Goal: Information Seeking & Learning: Find contact information

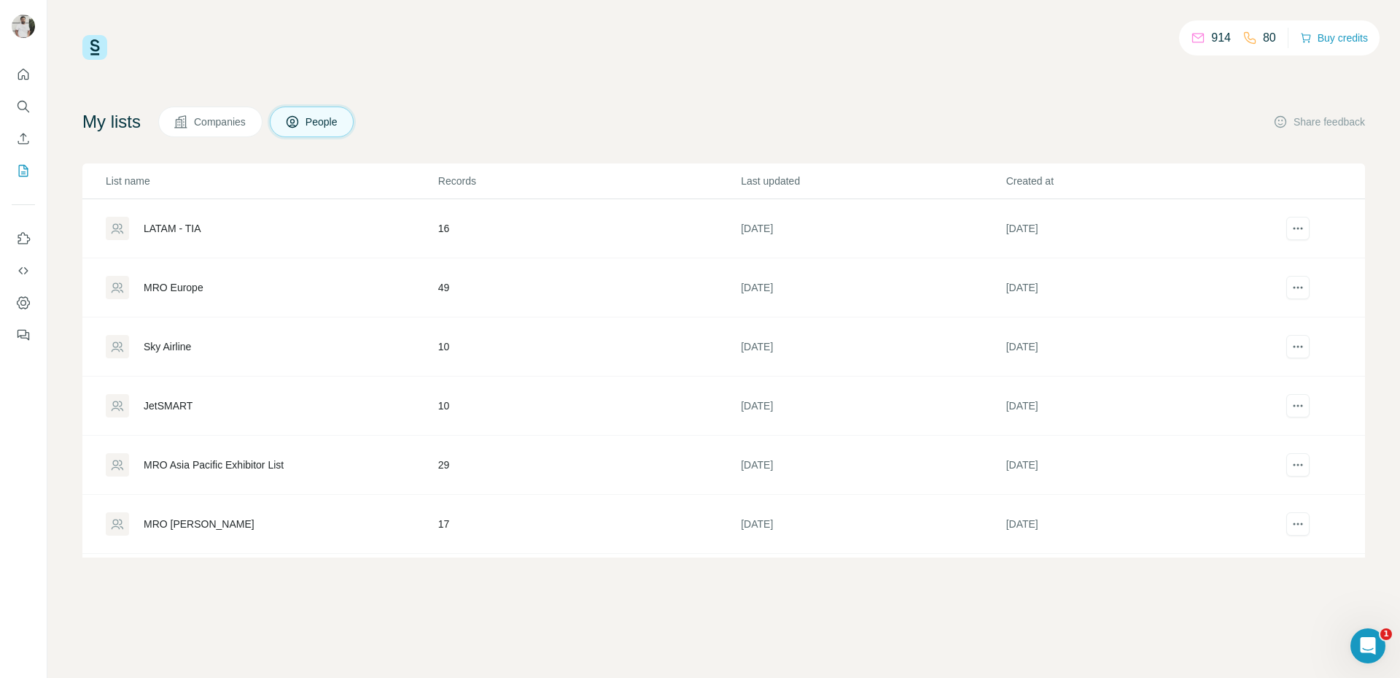
click at [176, 521] on div "MRO [PERSON_NAME]" at bounding box center [199, 523] width 111 height 15
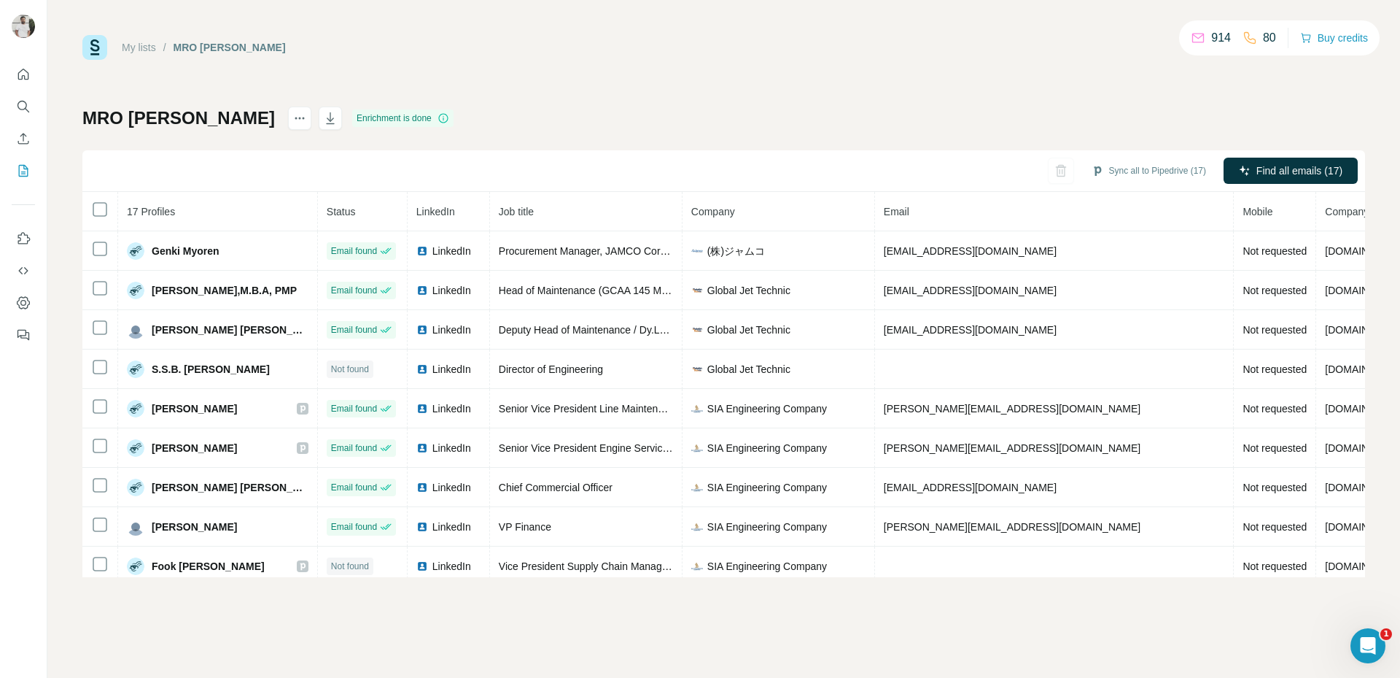
scroll to position [331, 0]
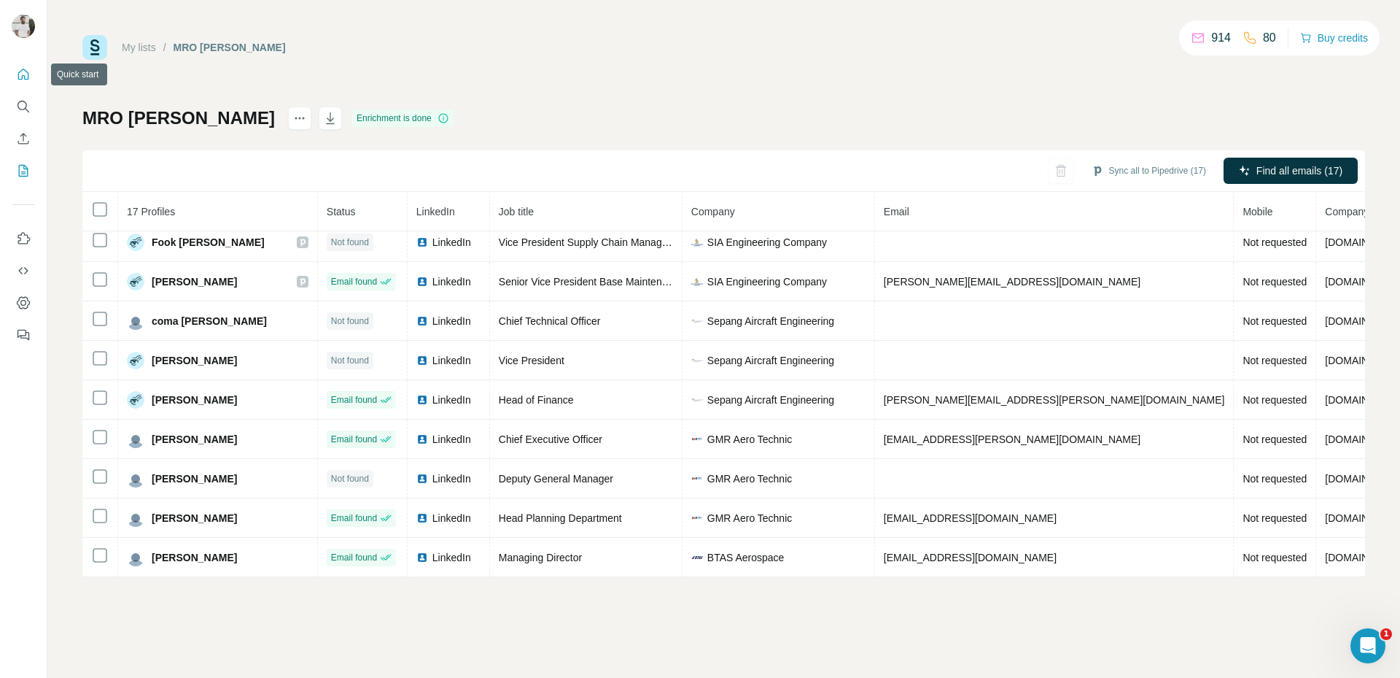
click at [26, 73] on icon "Quick start" at bounding box center [23, 74] width 15 height 15
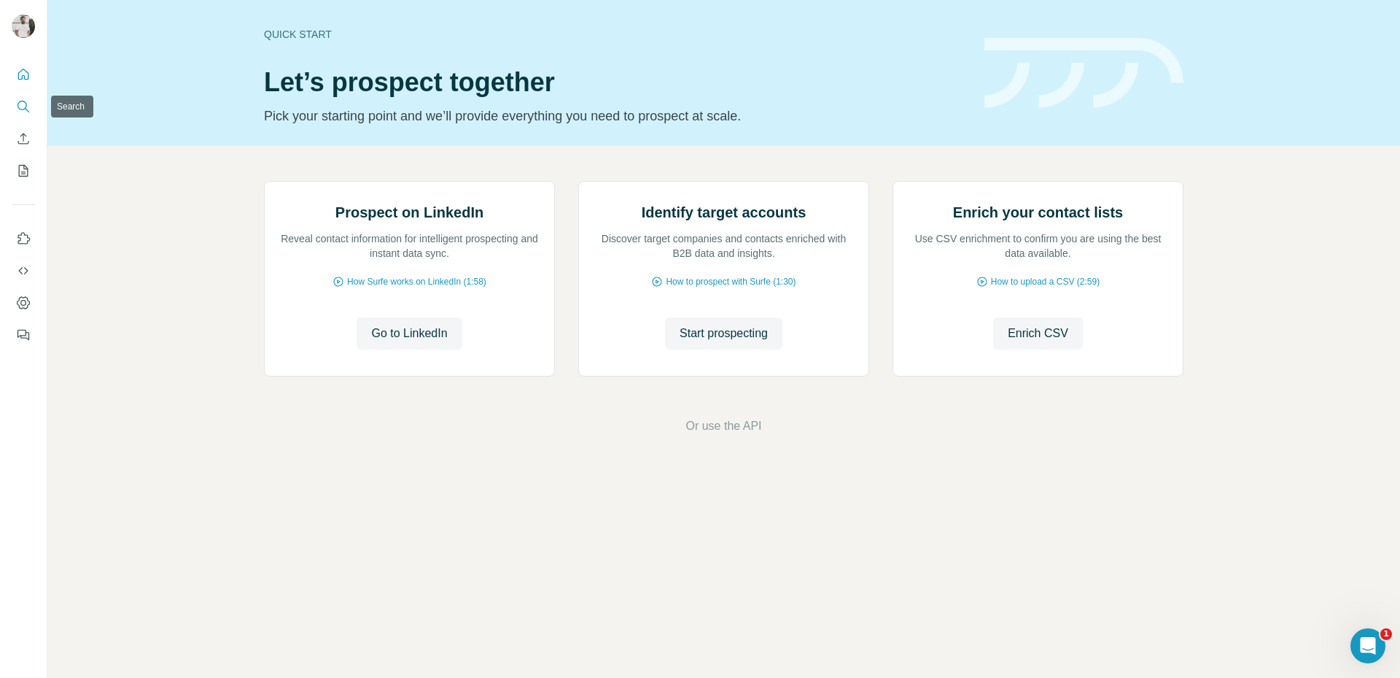
click at [26, 107] on icon "Search" at bounding box center [22, 105] width 9 height 9
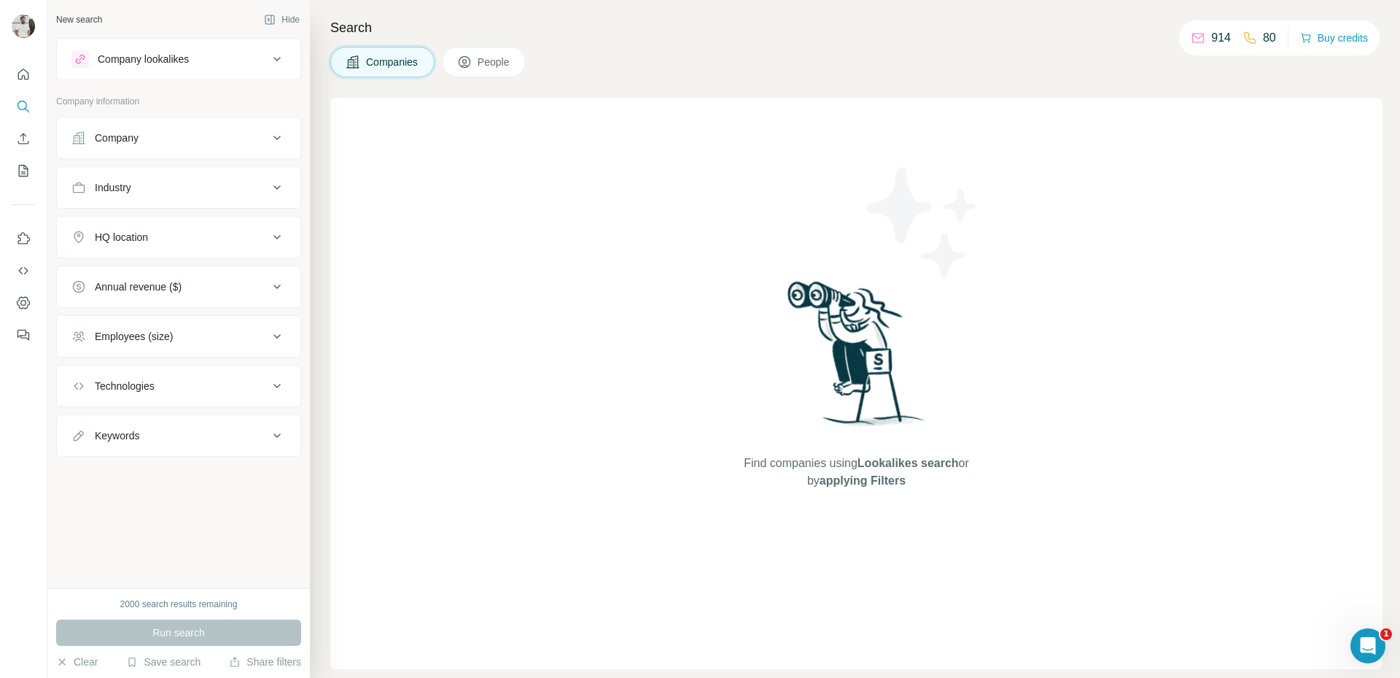
drag, startPoint x: 504, startPoint y: 60, endPoint x: 295, endPoint y: 93, distance: 212.0
click at [503, 61] on span "People" at bounding box center [495, 62] width 34 height 15
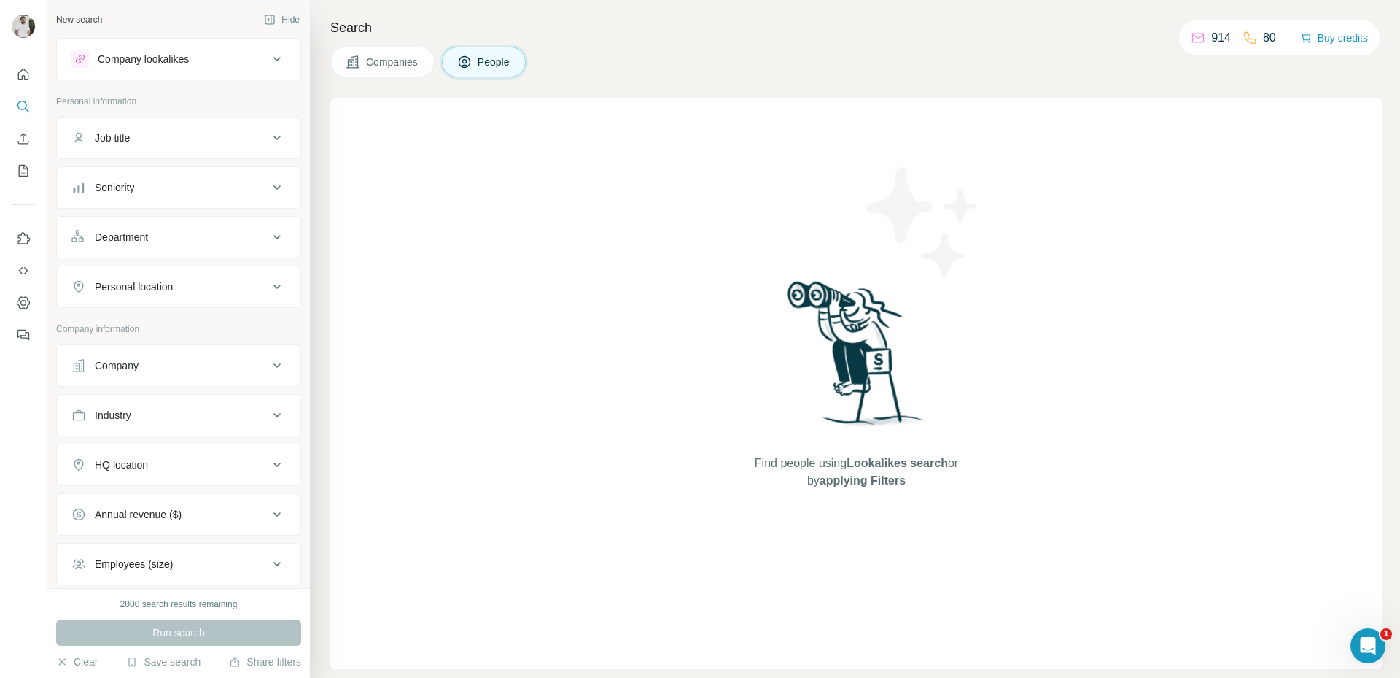
click at [157, 370] on div "Company" at bounding box center [169, 365] width 197 height 15
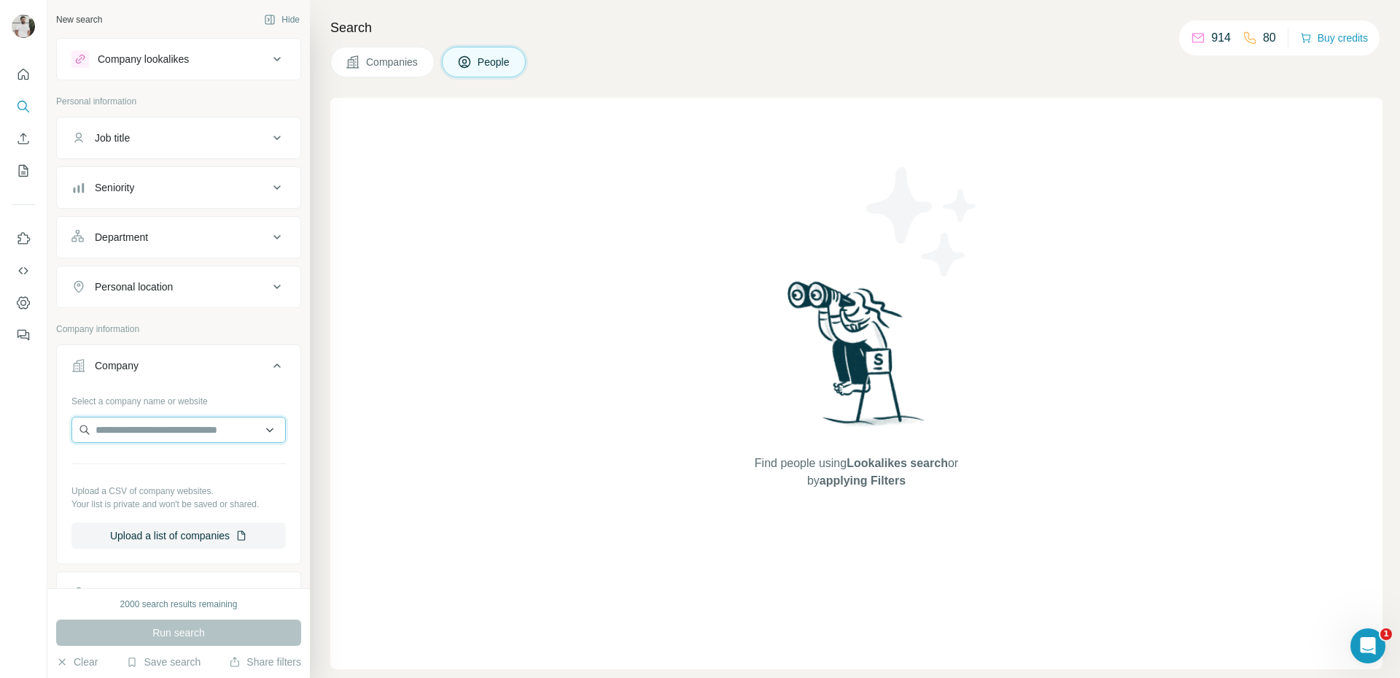
click at [181, 430] on input "text" at bounding box center [178, 429] width 214 height 26
paste input "**********"
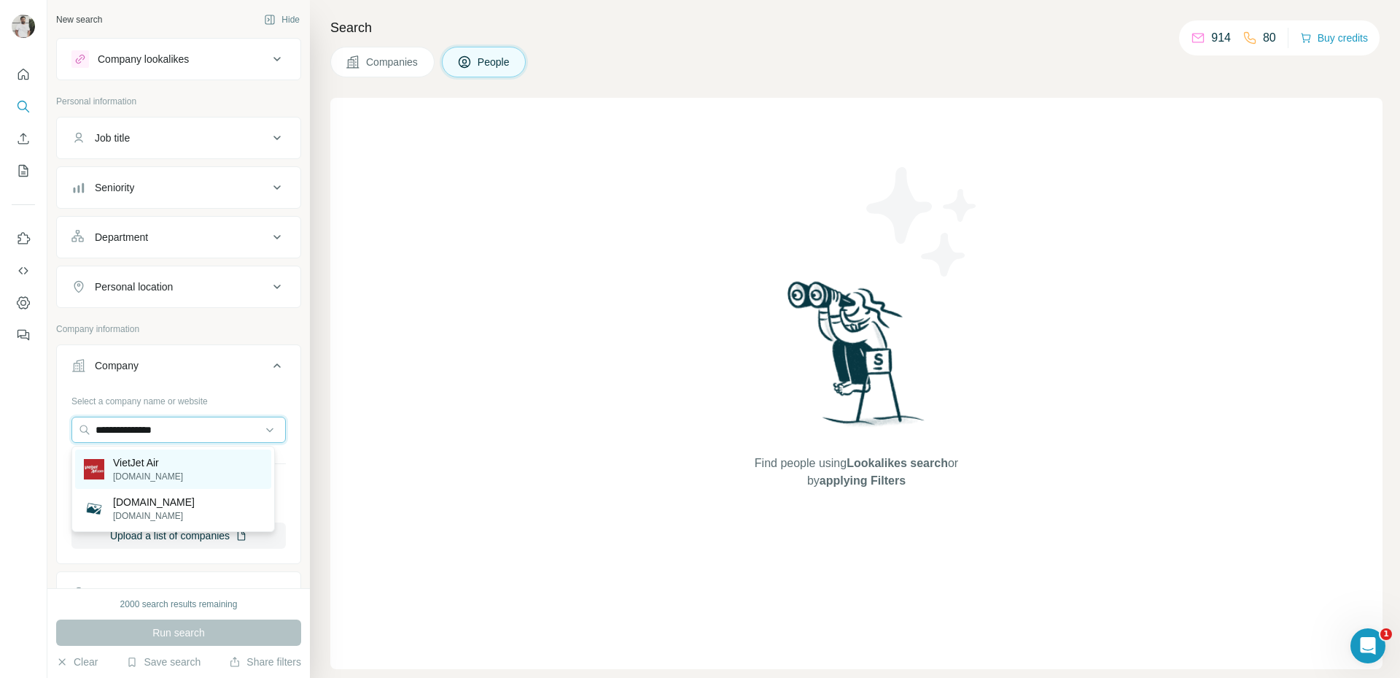
type input "**********"
click at [198, 469] on div "VietJet Air [DOMAIN_NAME]" at bounding box center [173, 468] width 196 height 39
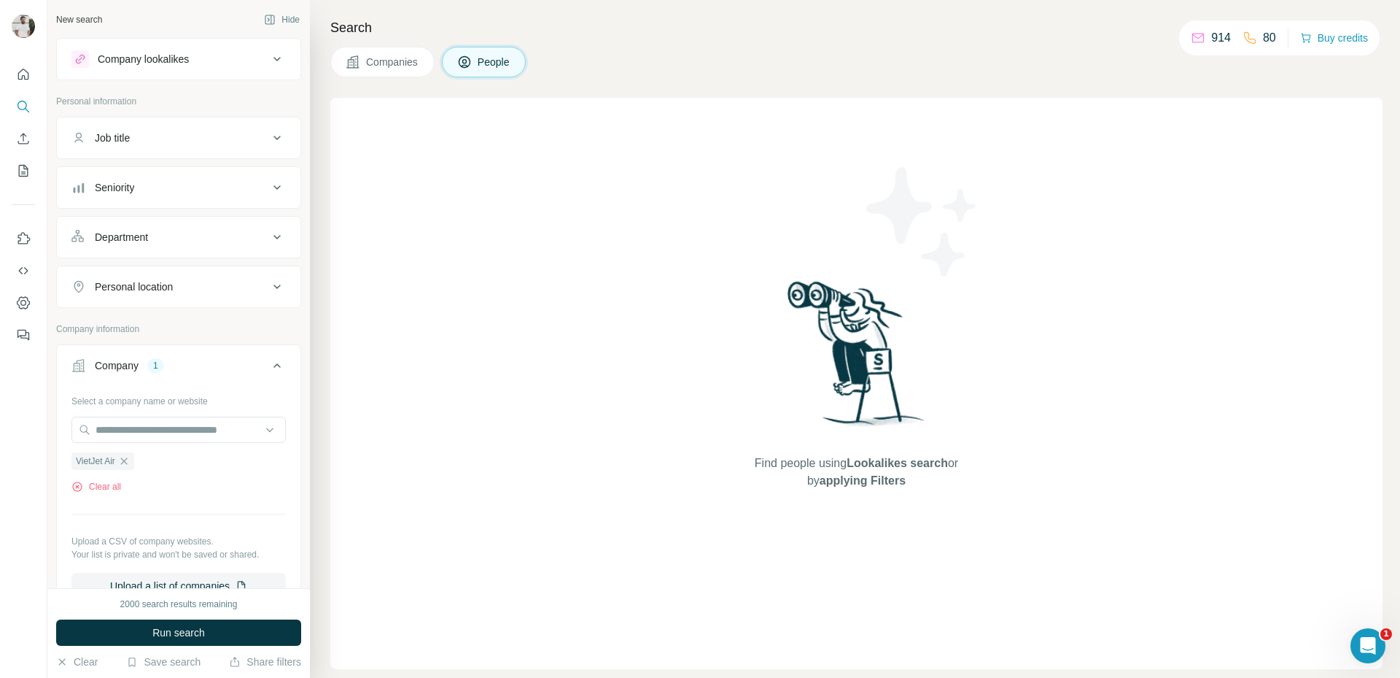
click at [176, 193] on div "Seniority" at bounding box center [169, 187] width 197 height 15
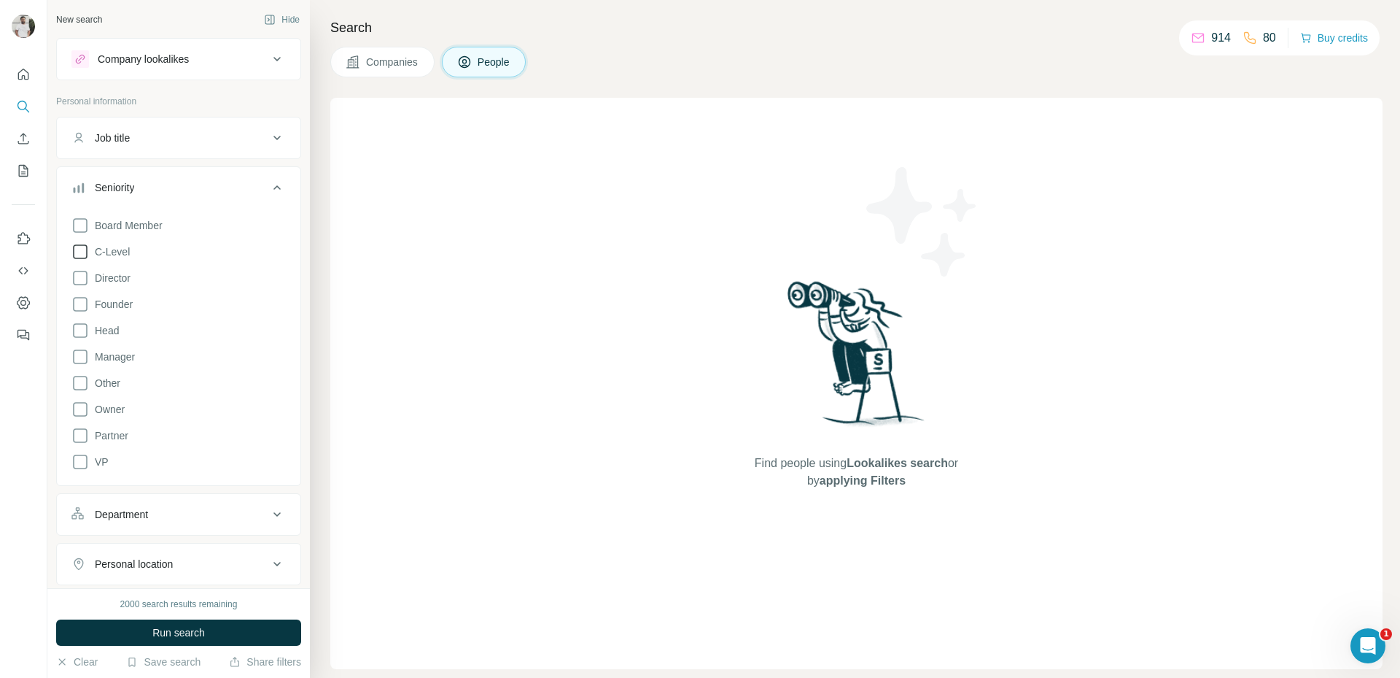
click at [110, 249] on span "C-Level" at bounding box center [109, 251] width 41 height 15
click at [104, 327] on span "Head" at bounding box center [104, 330] width 30 height 15
click at [91, 452] on div "Board Member C-Level Director Founder Head Manager Other Owner Partner VP Clear…" at bounding box center [178, 352] width 214 height 282
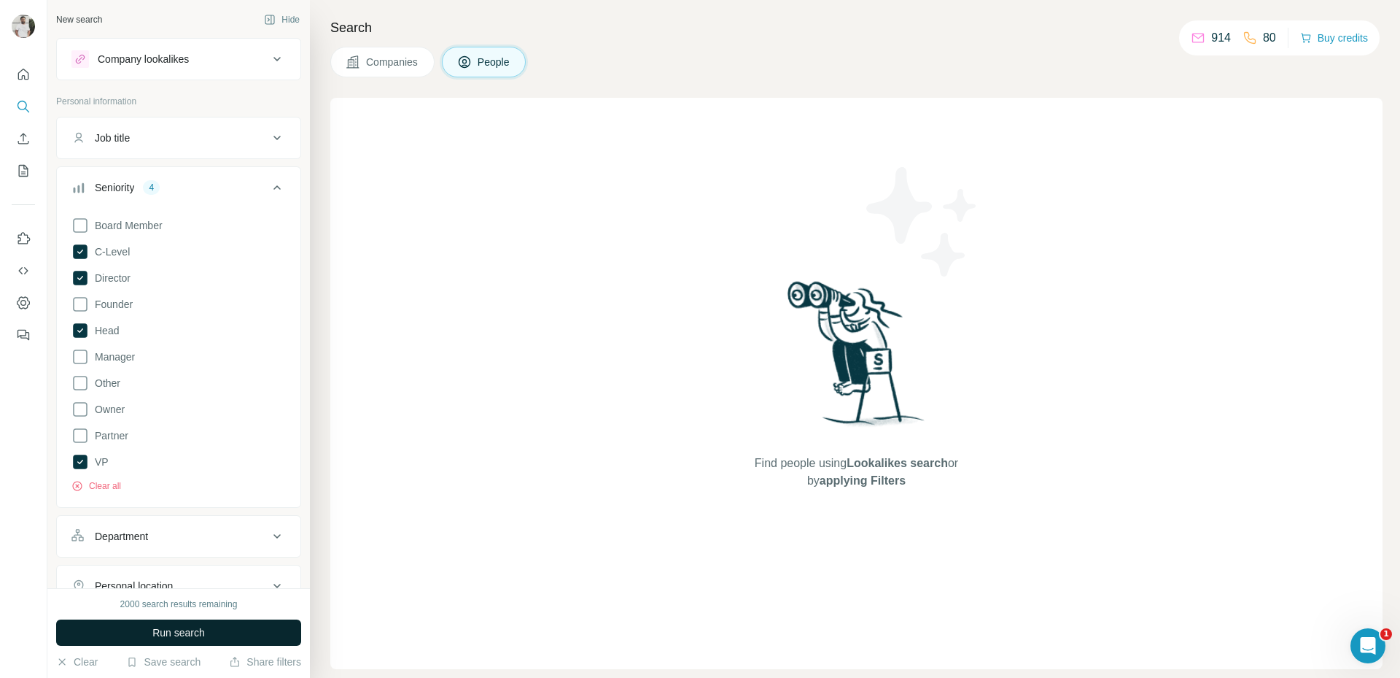
click at [201, 636] on span "Run search" at bounding box center [178, 632] width 53 height 15
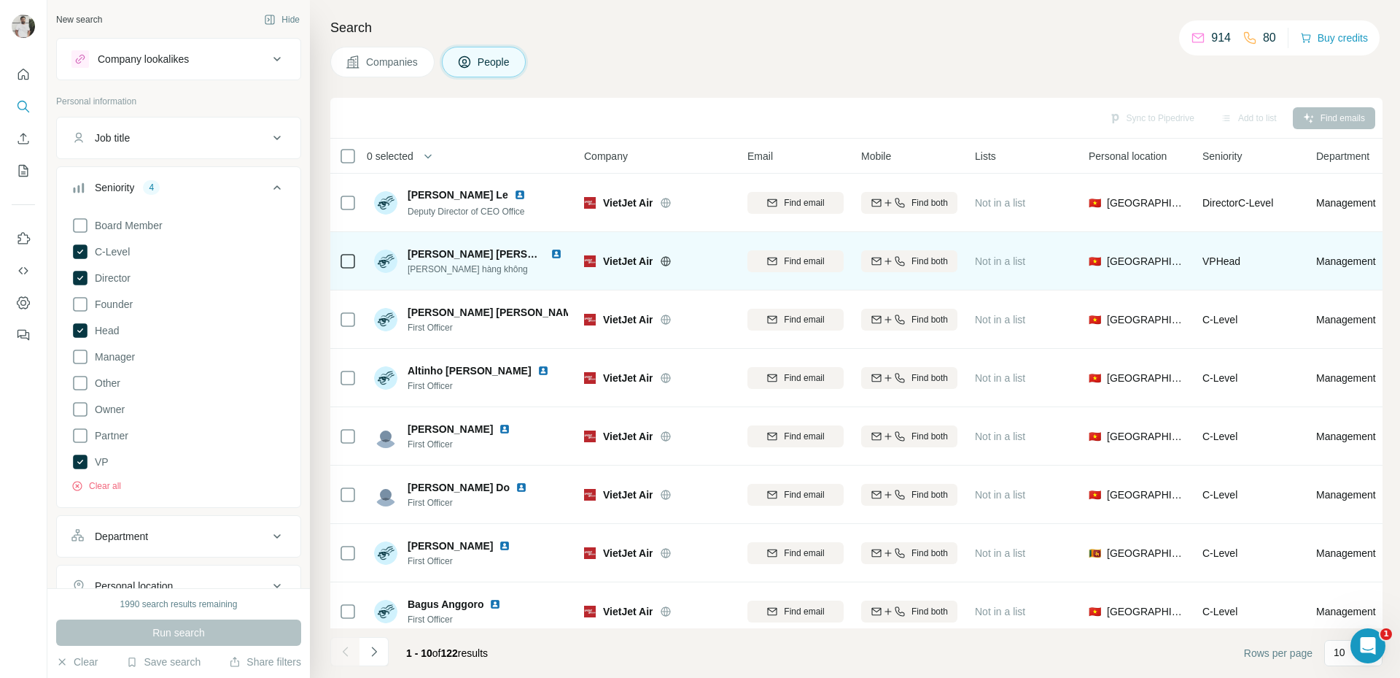
scroll to position [136, 0]
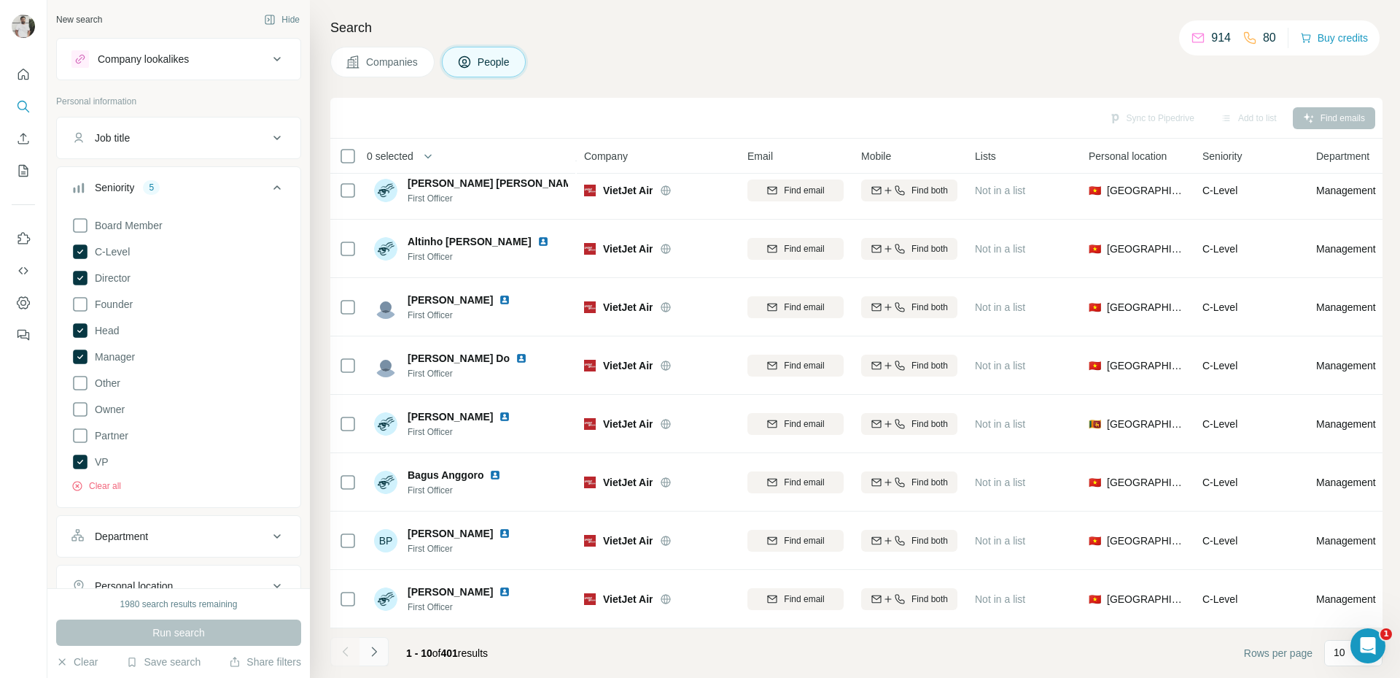
click at [379, 651] on icon "Navigate to next page" at bounding box center [374, 651] width 15 height 15
click at [370, 650] on icon "Navigate to next page" at bounding box center [374, 651] width 15 height 15
click at [378, 666] on li at bounding box center [374, 653] width 29 height 32
click at [372, 647] on icon "Navigate to next page" at bounding box center [373, 650] width 5 height 9
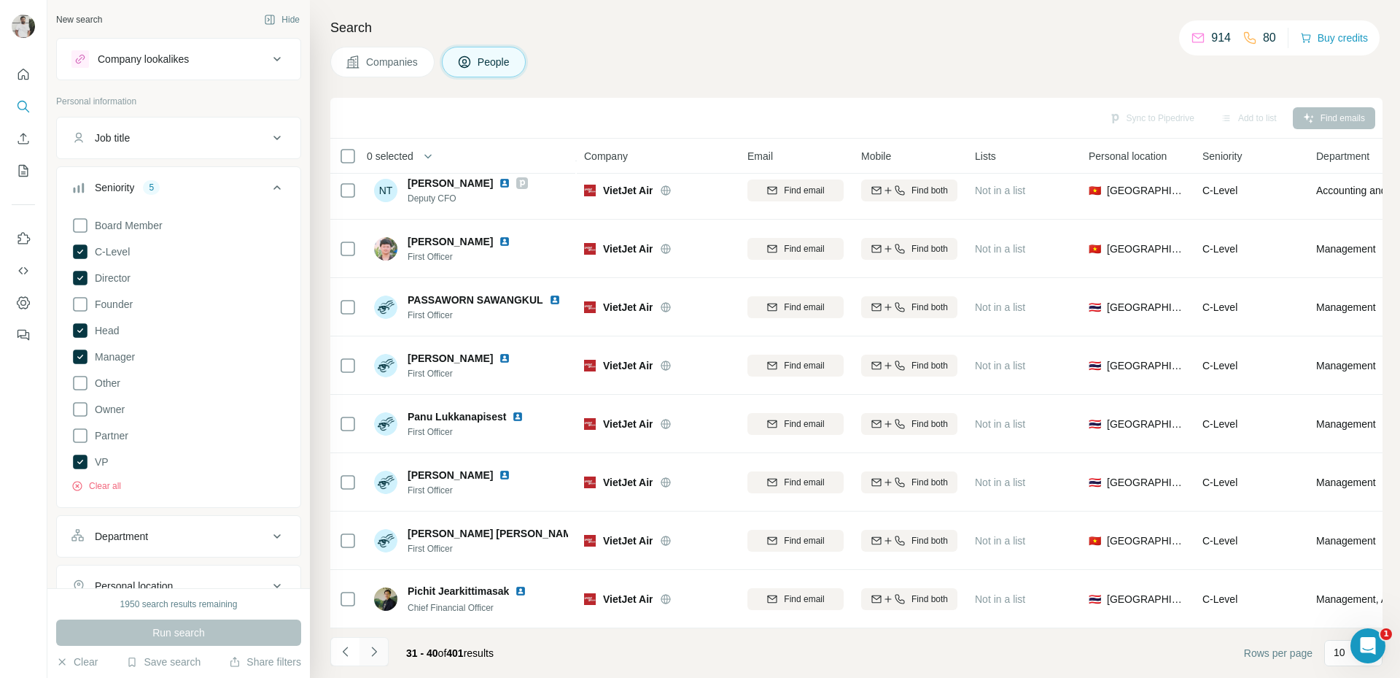
click at [368, 645] on icon "Navigate to next page" at bounding box center [374, 651] width 15 height 15
click at [392, 653] on div "41 - 50 of 401 results" at bounding box center [417, 653] width 175 height 32
click at [376, 648] on icon "Navigate to next page" at bounding box center [374, 651] width 15 height 15
click at [1334, 654] on p "10" at bounding box center [1340, 652] width 12 height 15
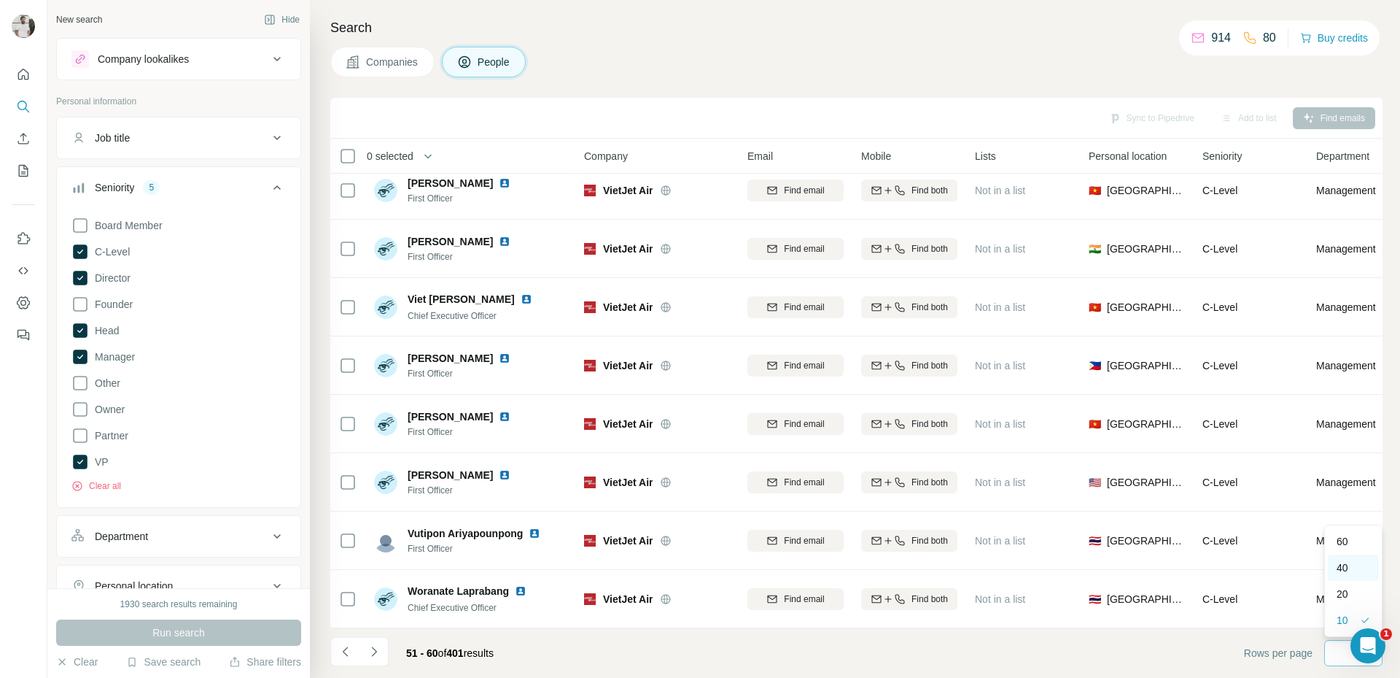
click at [1343, 575] on div "40" at bounding box center [1353, 567] width 51 height 26
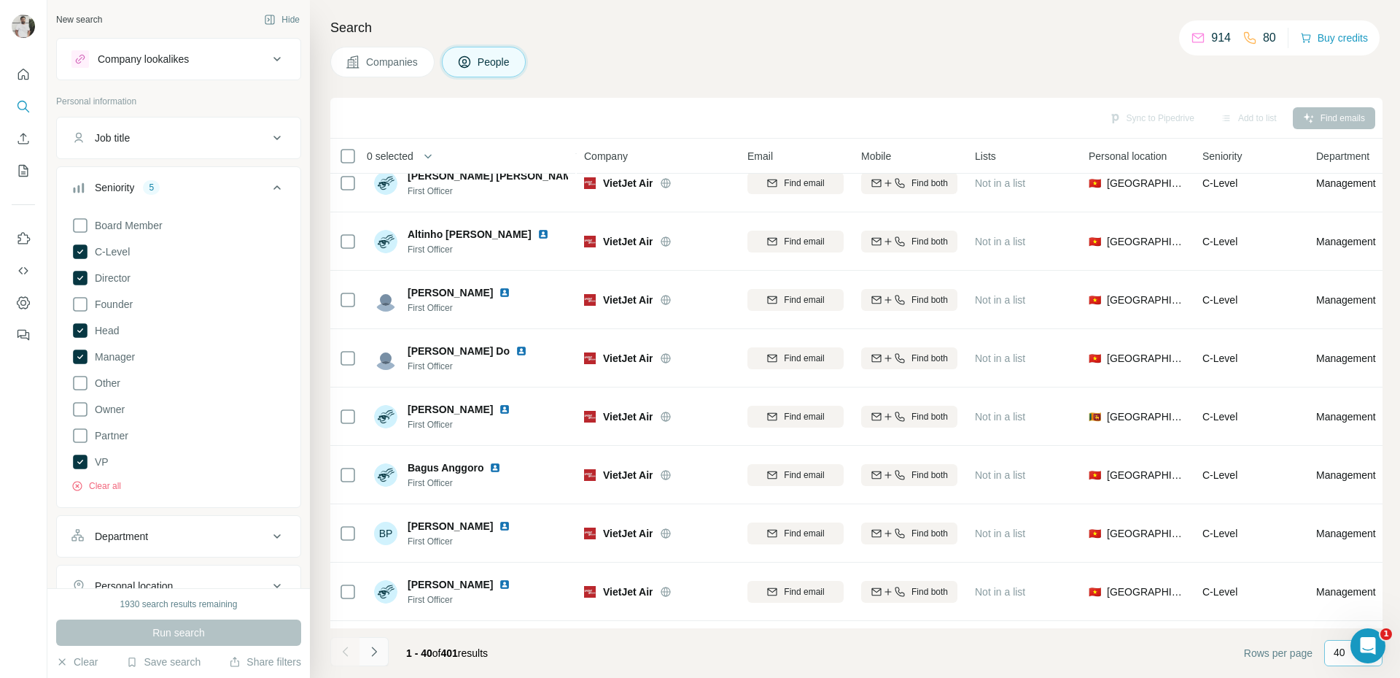
click at [376, 651] on icon "Navigate to next page" at bounding box center [374, 651] width 15 height 15
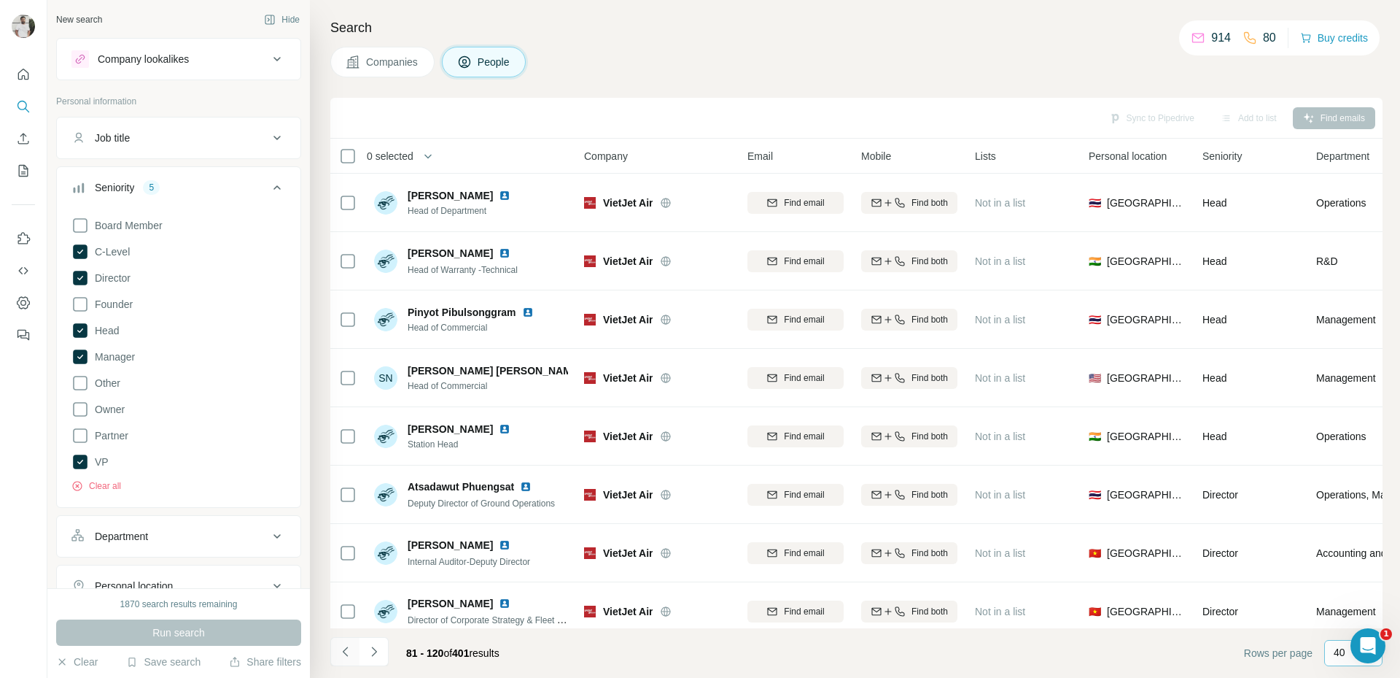
click at [342, 647] on icon "Navigate to previous page" at bounding box center [345, 651] width 15 height 15
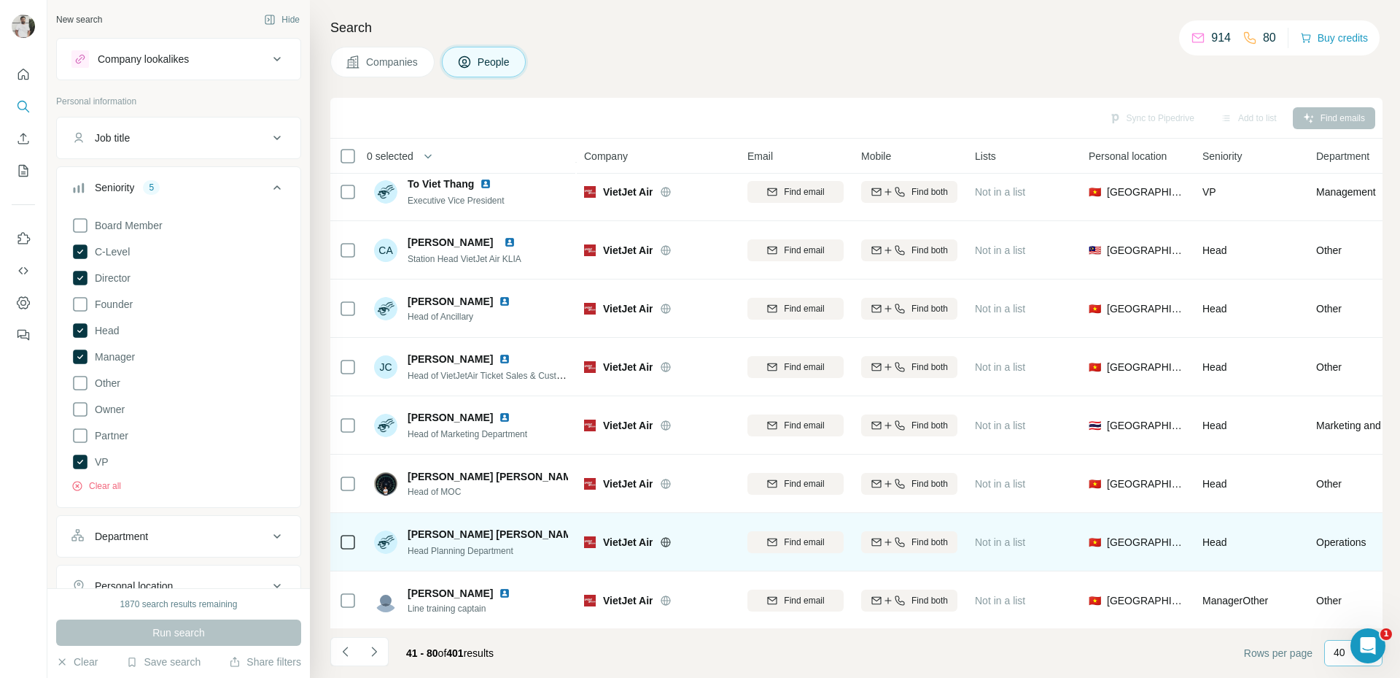
scroll to position [1887, 0]
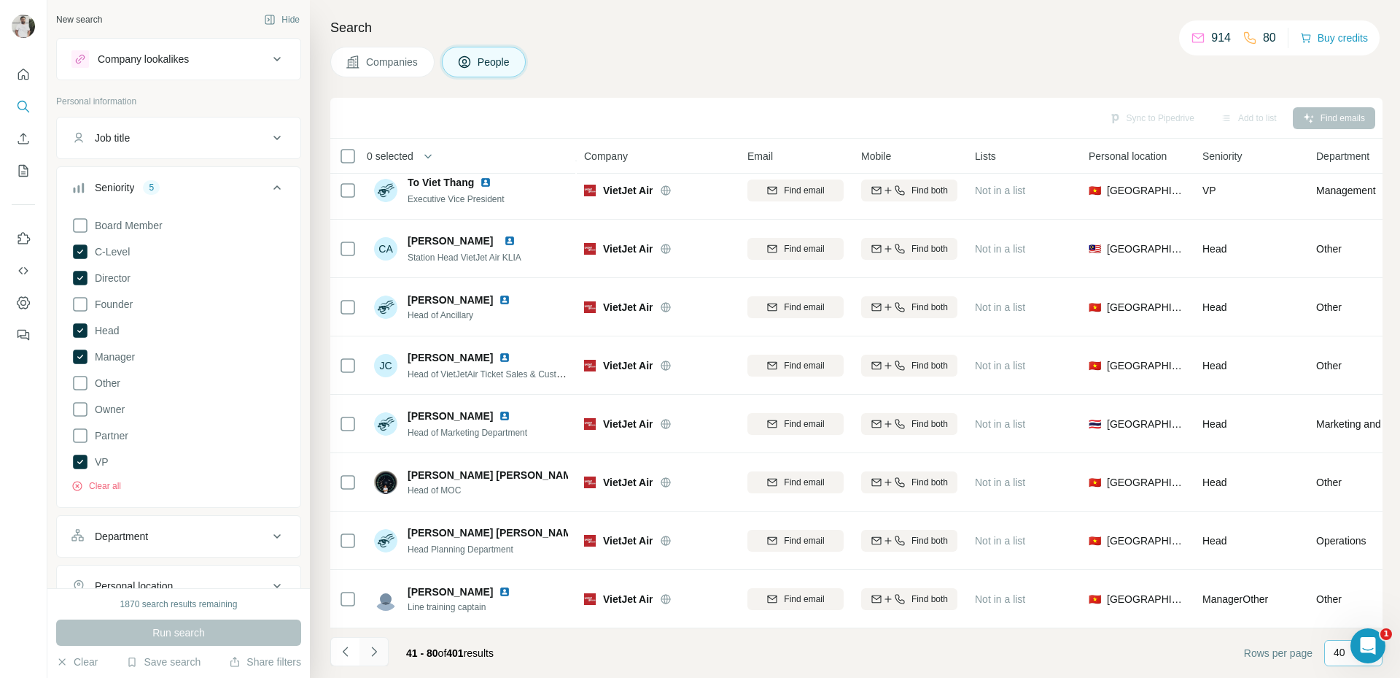
click at [381, 648] on icon "Navigate to next page" at bounding box center [374, 651] width 15 height 15
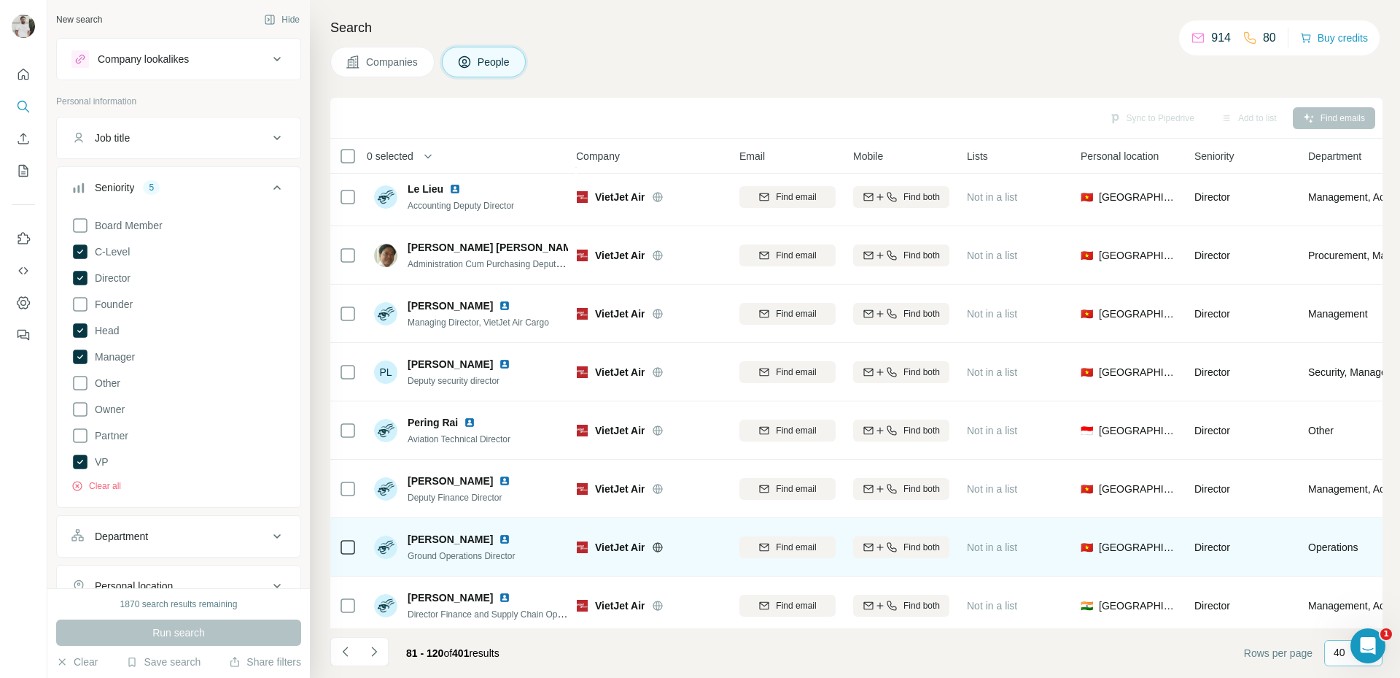
scroll to position [1523, 8]
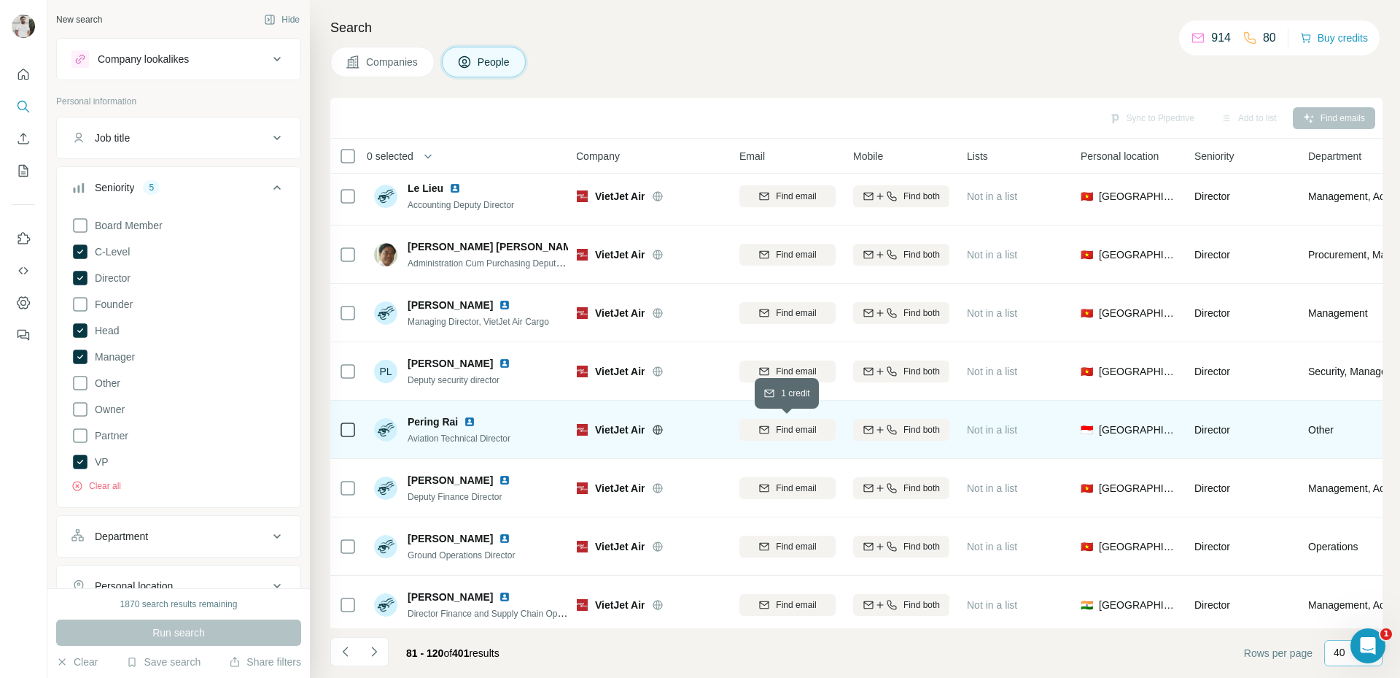
click at [788, 427] on span "Find email" at bounding box center [796, 429] width 40 height 13
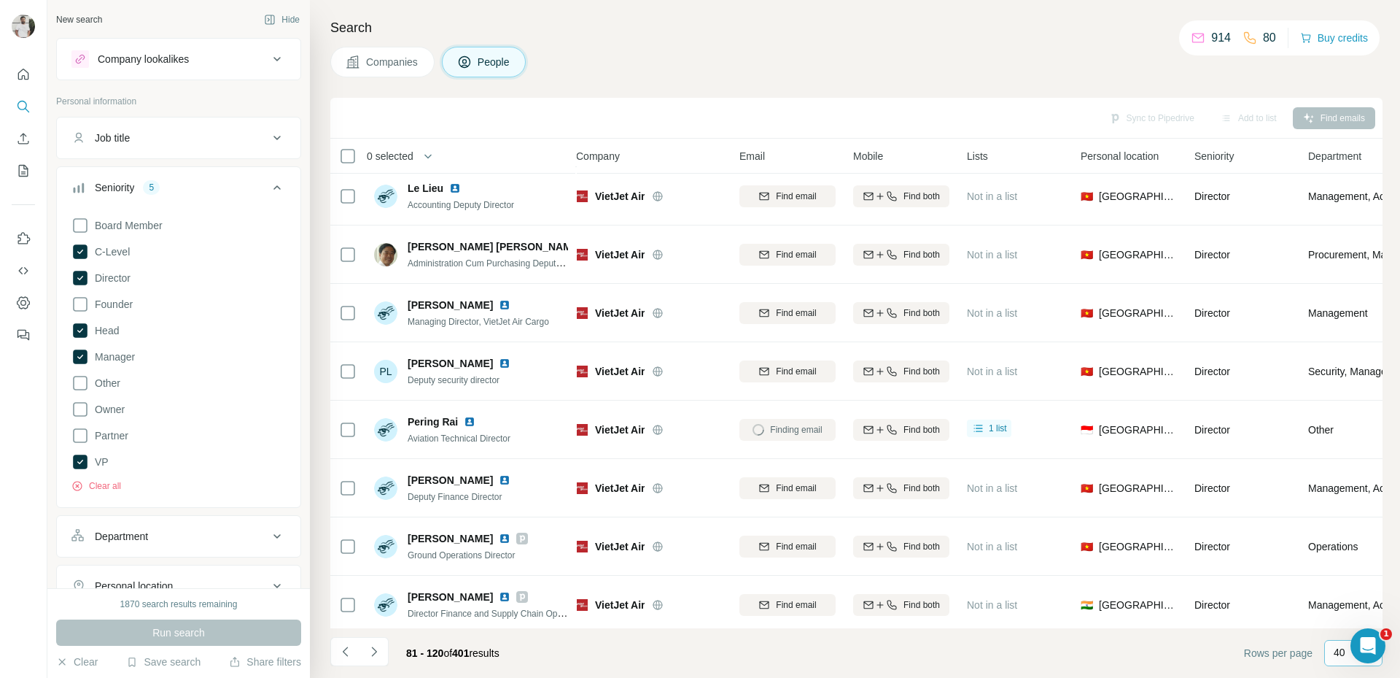
drag, startPoint x: 694, startPoint y: 458, endPoint x: 610, endPoint y: 86, distance: 381.3
click at [610, 84] on div "Search Companies People Sync to Pipedrive Add to list Find emails 0 selected Pe…" at bounding box center [855, 339] width 1090 height 678
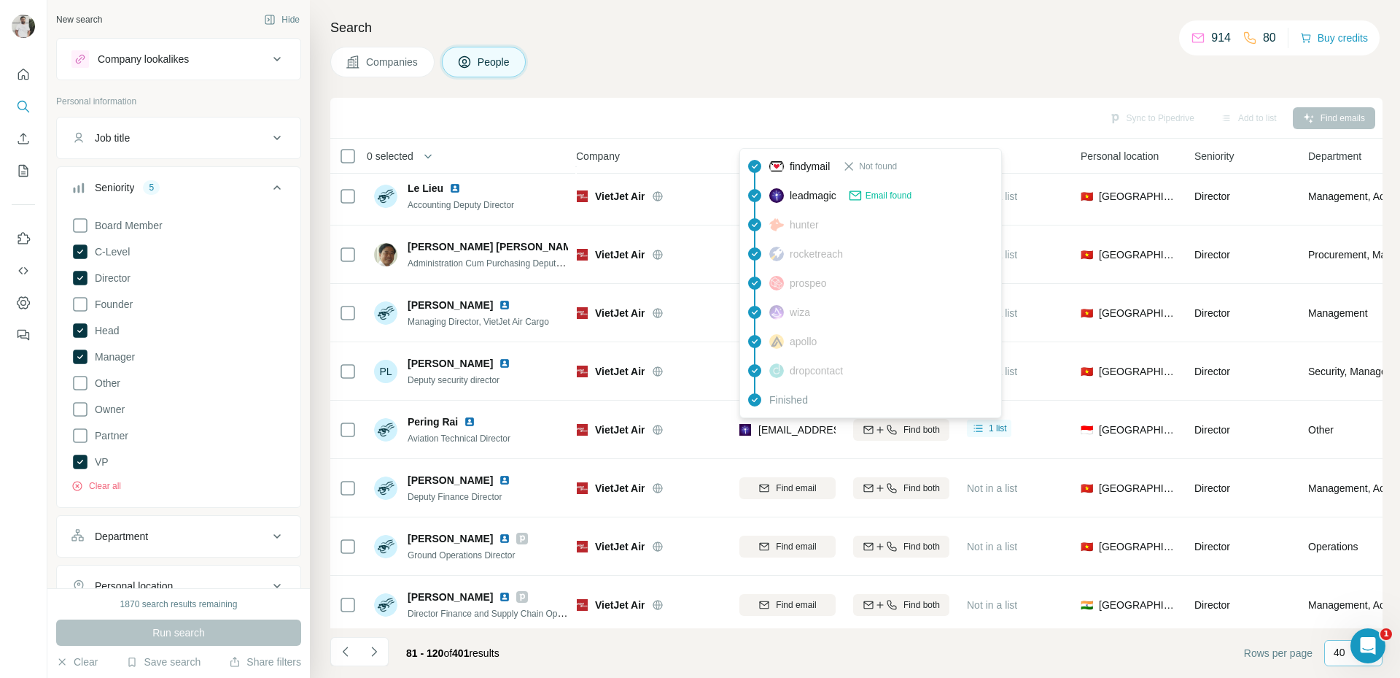
click at [779, 433] on span "[EMAIL_ADDRESS][DOMAIN_NAME]" at bounding box center [844, 430] width 173 height 12
copy tr "[EMAIL_ADDRESS][DOMAIN_NAME]"
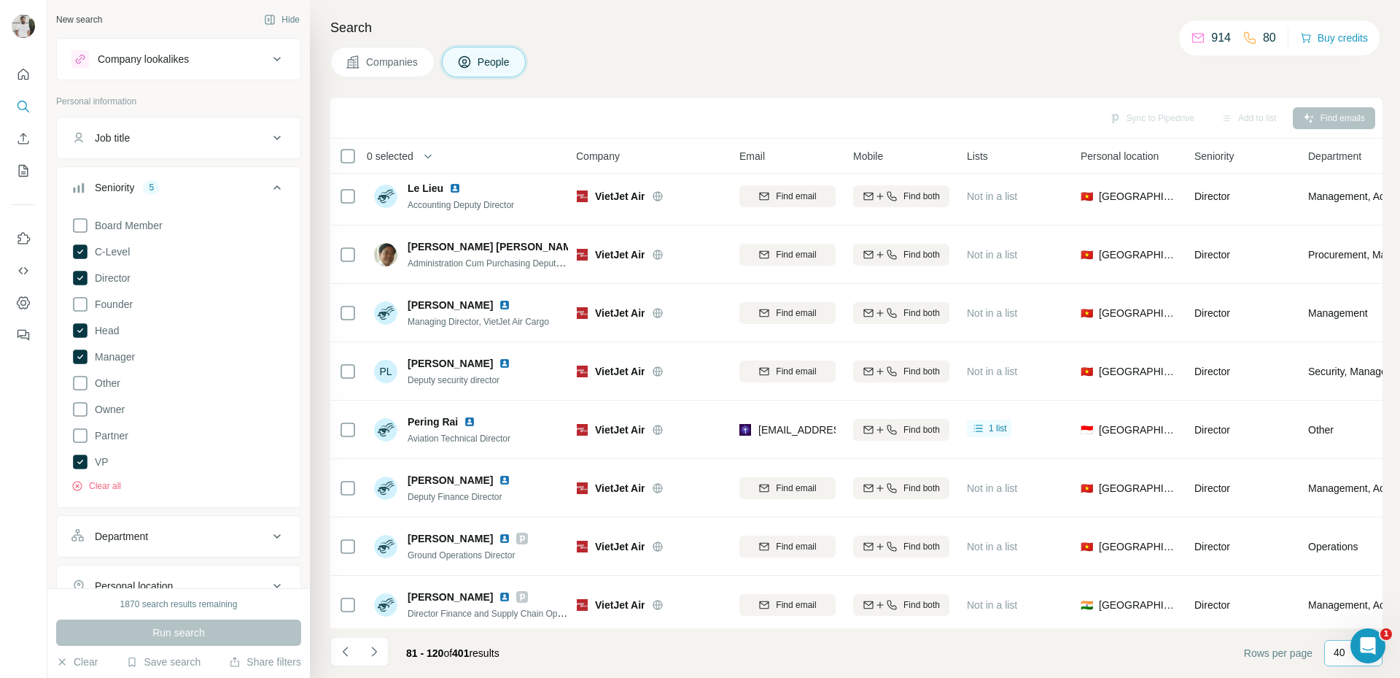
click at [915, 63] on div "Companies People" at bounding box center [856, 62] width 1052 height 31
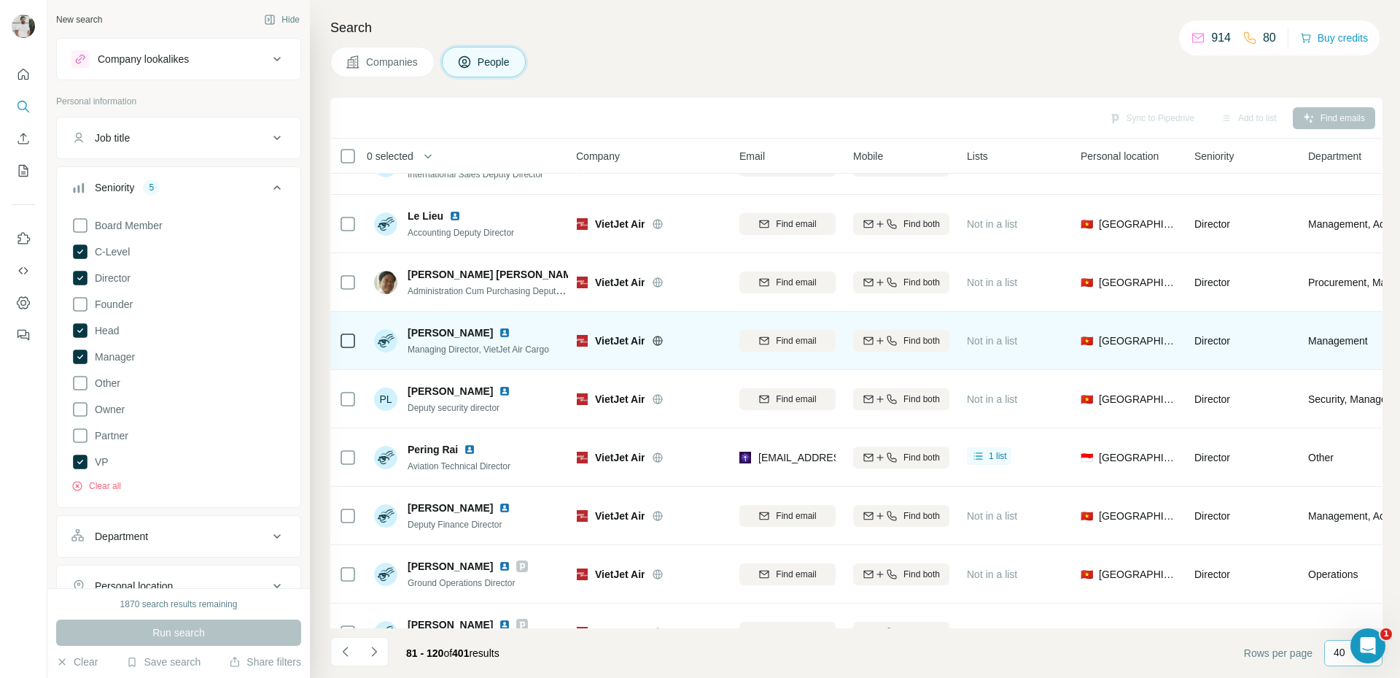
scroll to position [1495, 8]
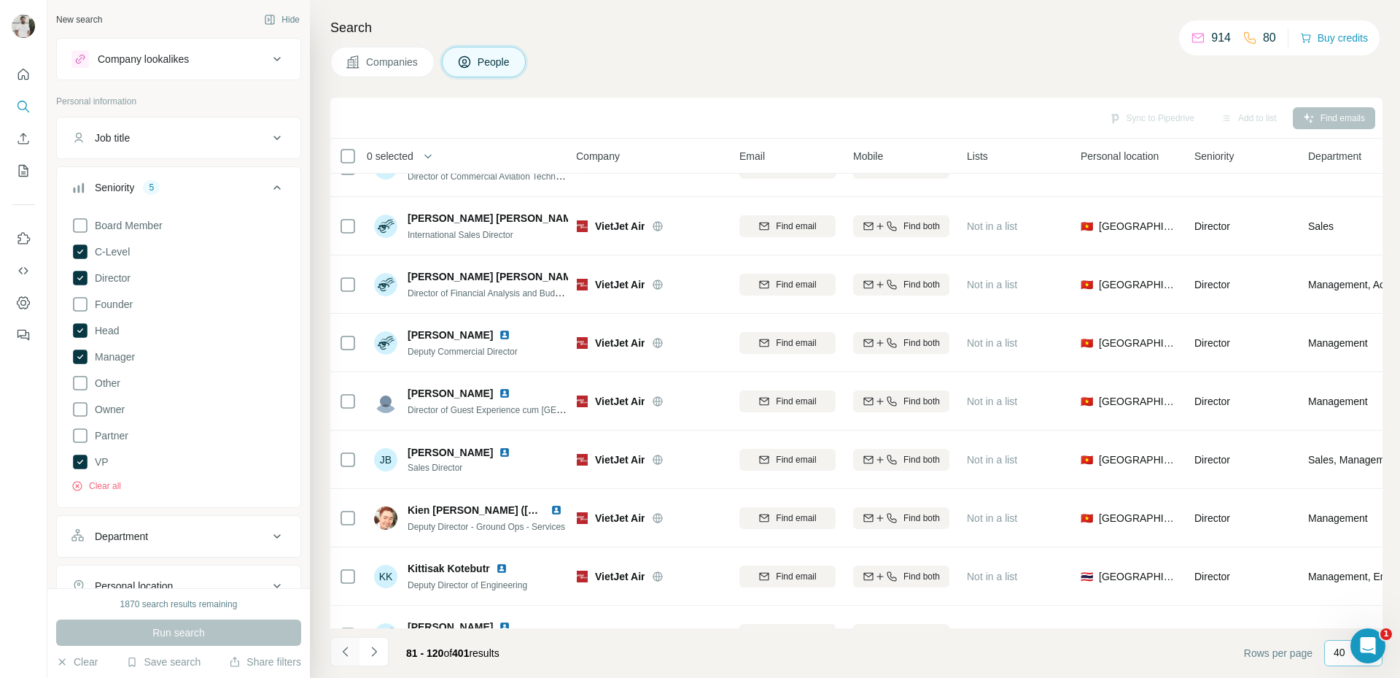
click at [340, 648] on icon "Navigate to previous page" at bounding box center [345, 651] width 15 height 15
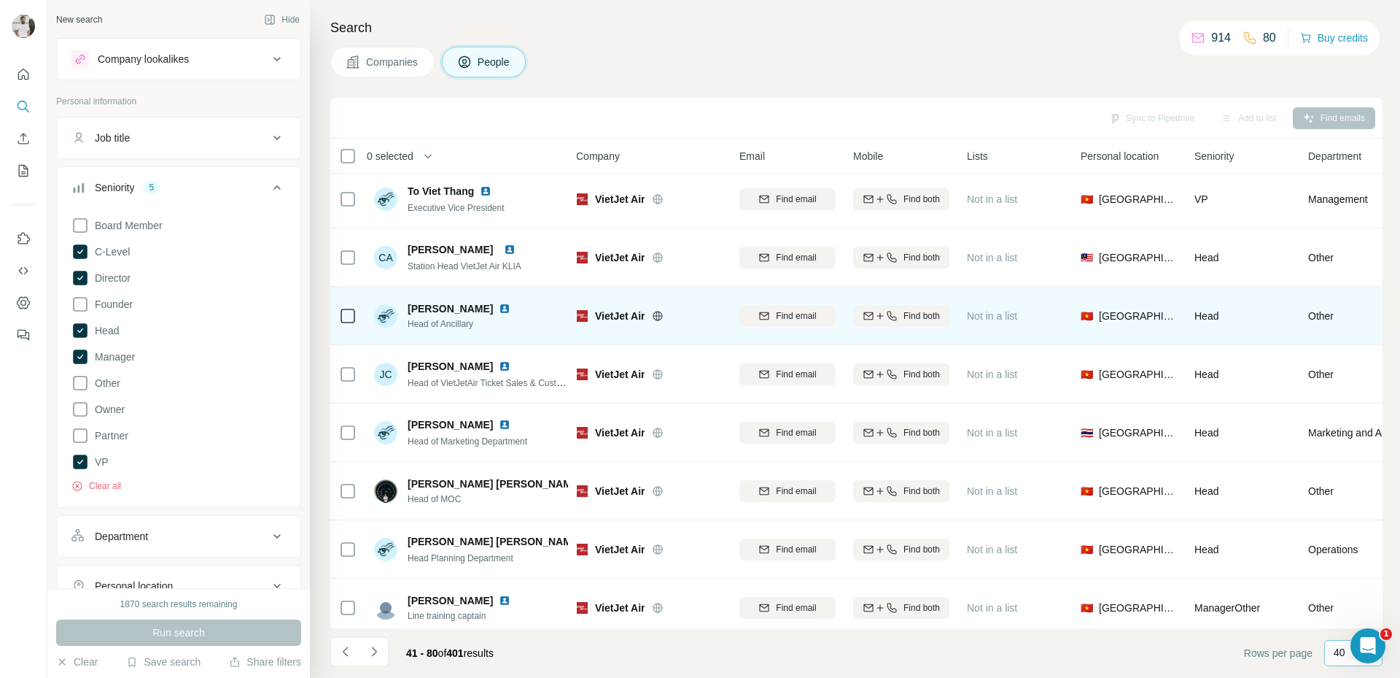
scroll to position [1887, 8]
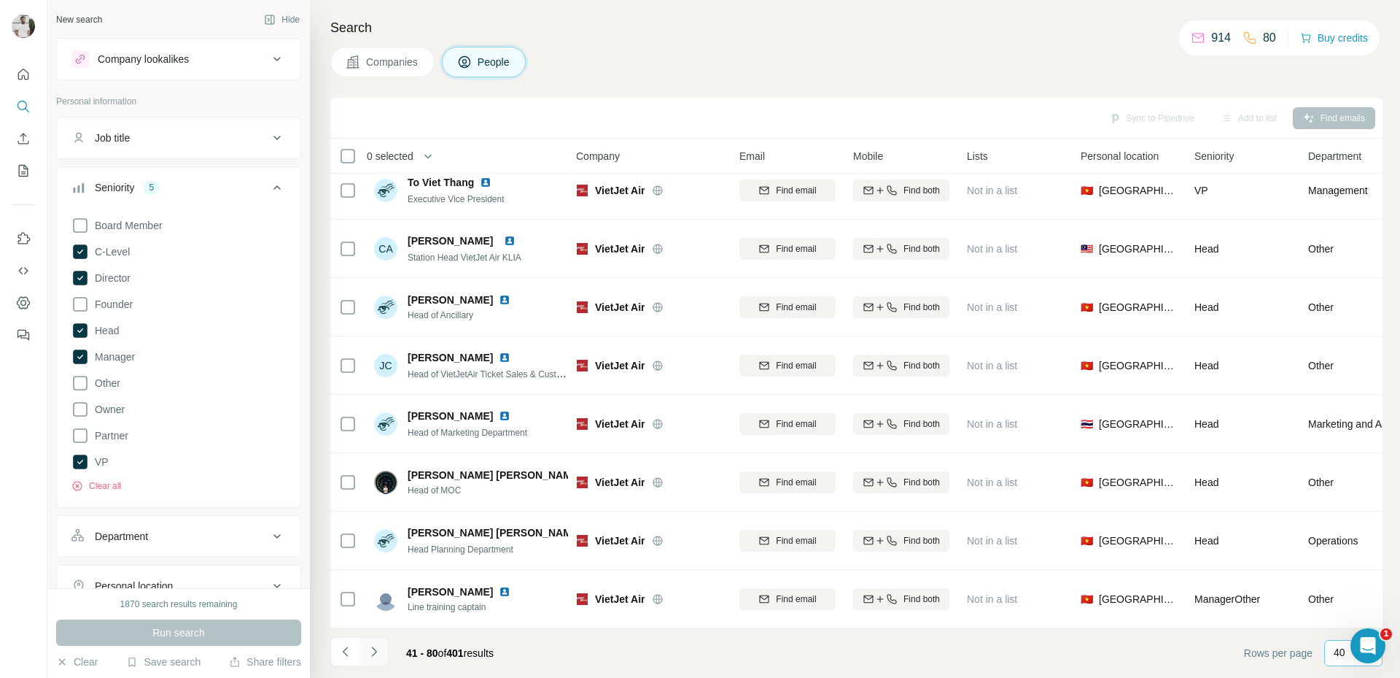
click at [373, 659] on button "Navigate to next page" at bounding box center [374, 651] width 29 height 29
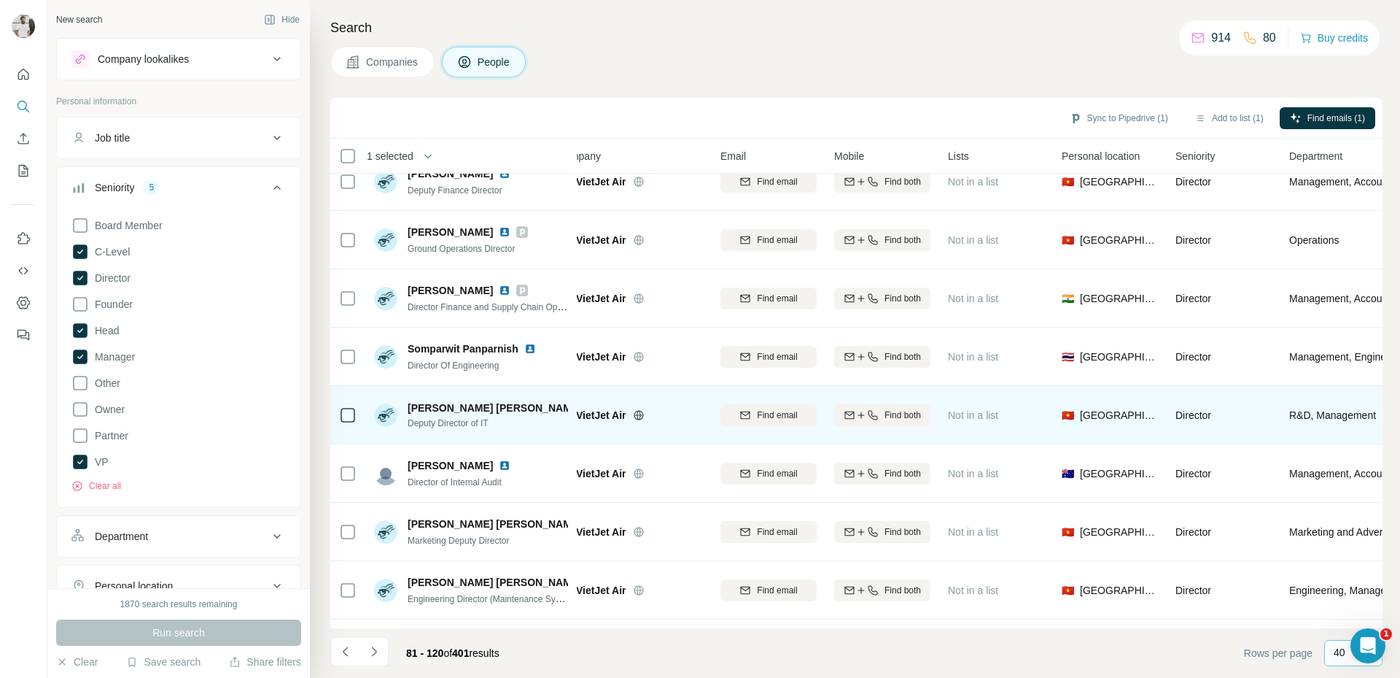
scroll to position [1887, 27]
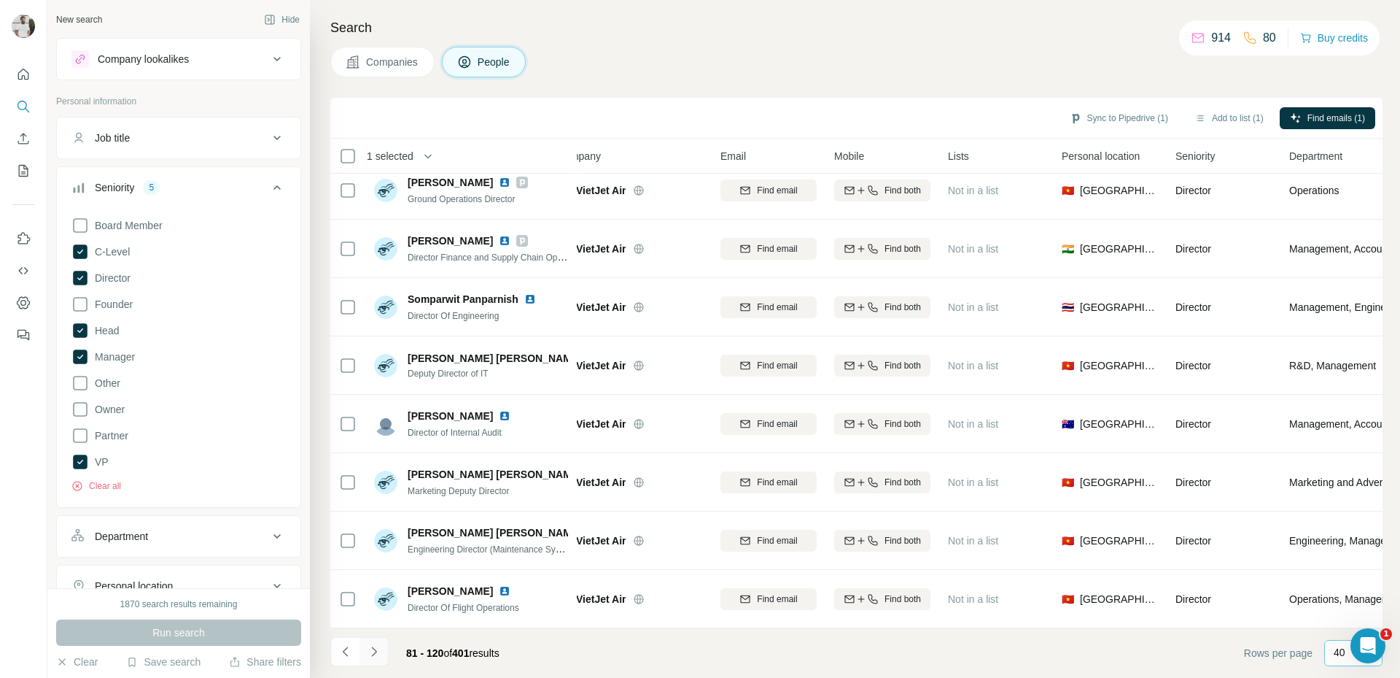
click at [373, 654] on icon "Navigate to next page" at bounding box center [373, 650] width 5 height 9
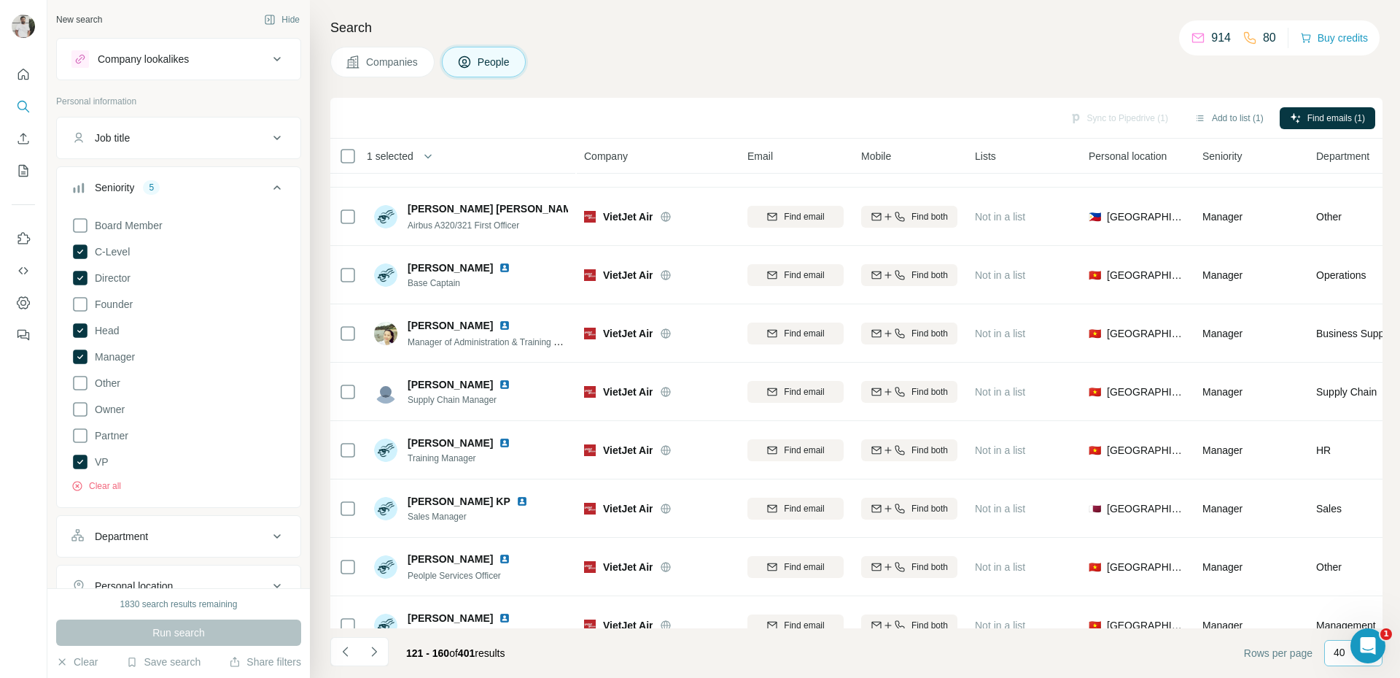
scroll to position [0, 0]
